Goal: Navigation & Orientation: Find specific page/section

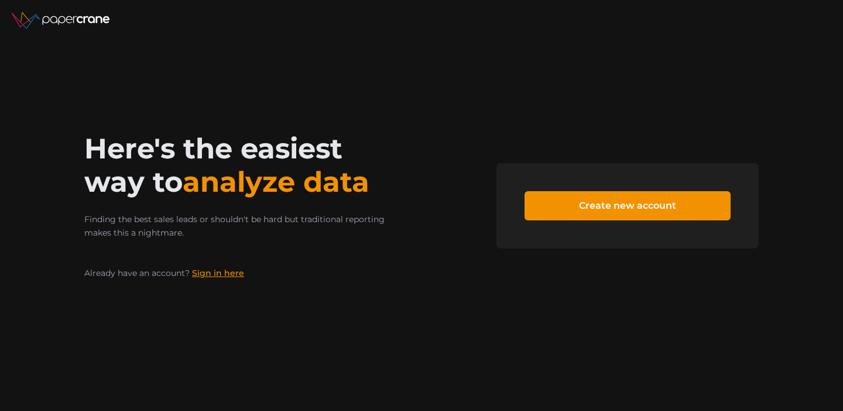
click at [215, 270] on link "Sign in here" at bounding box center [218, 273] width 52 height 11
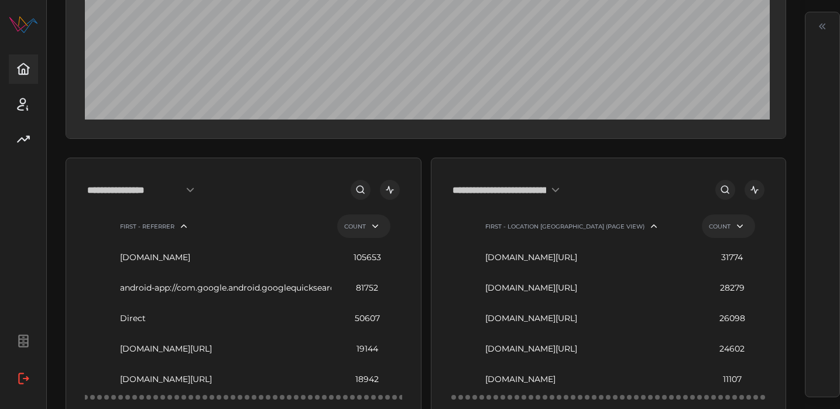
scroll to position [227, 0]
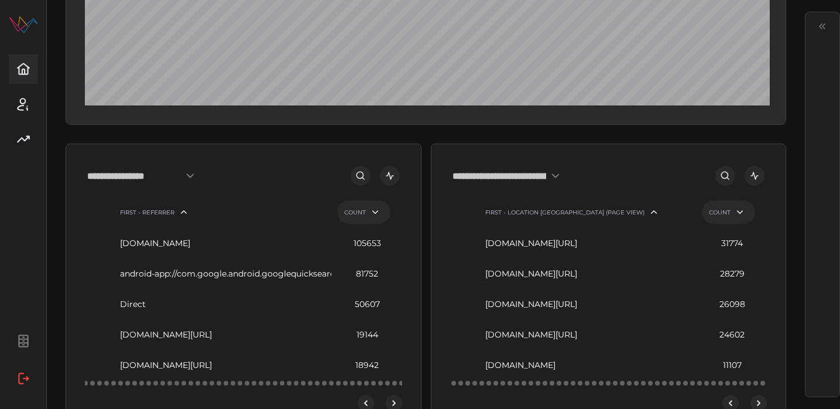
click at [174, 186] on input "**********" at bounding box center [144, 175] width 114 height 21
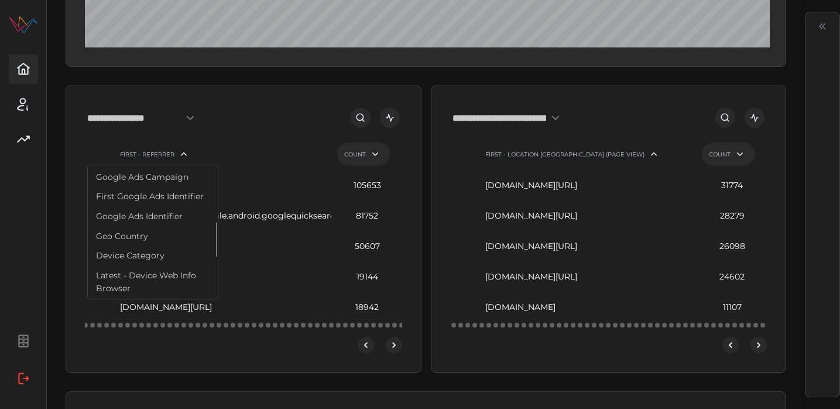
scroll to position [206, 0]
click at [177, 225] on div "Geo Country" at bounding box center [152, 234] width 125 height 20
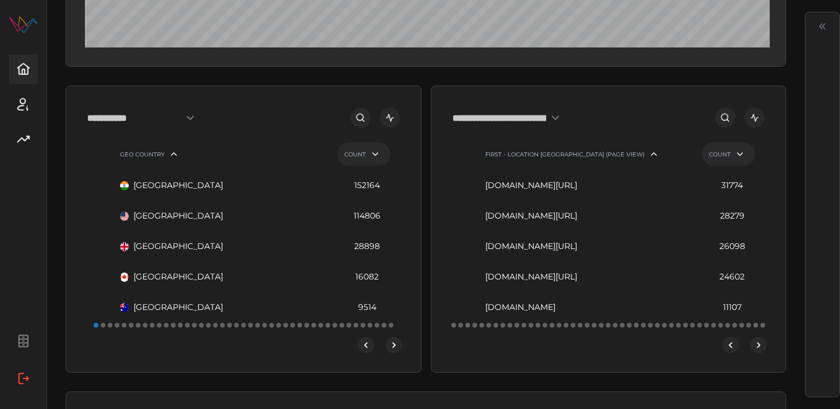
click at [391, 122] on icon "open dashboard" at bounding box center [390, 118] width 8 height 8
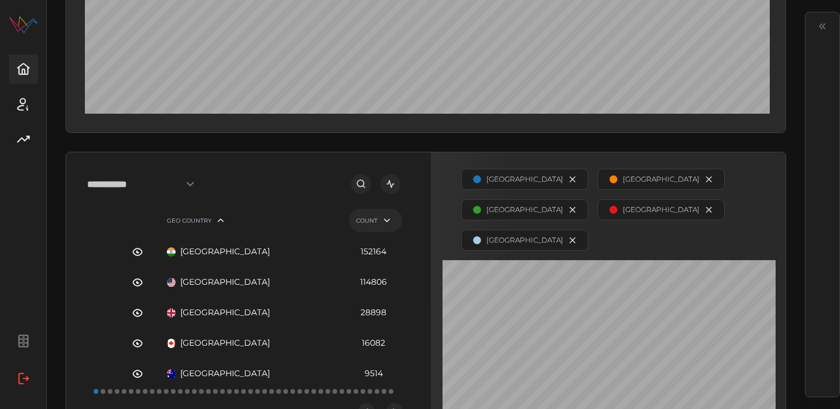
scroll to position [217, 0]
